Goal: Task Accomplishment & Management: Complete application form

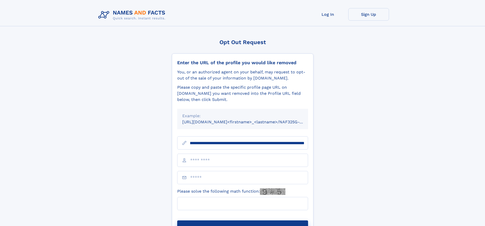
scroll to position [0, 62]
type input "**********"
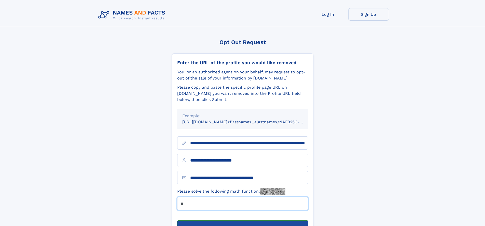
type input "**"
click at [242, 220] on button "Submit Opt Out Request" at bounding box center [242, 228] width 131 height 16
